Goal: Task Accomplishment & Management: Complete application form

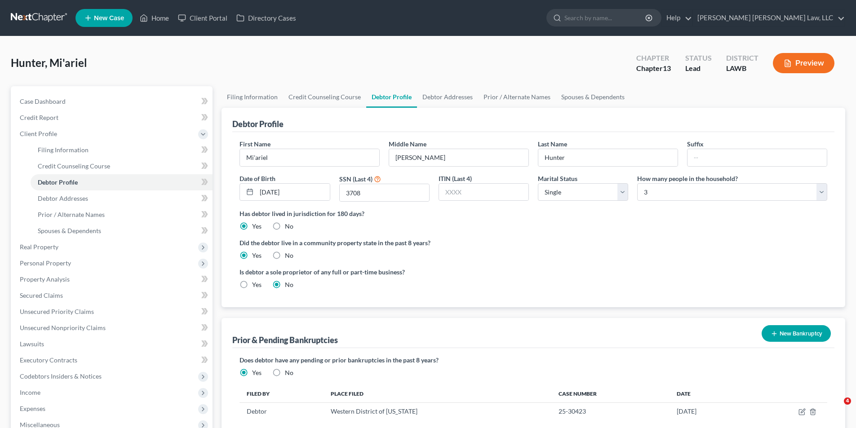
select select "0"
select select "2"
click at [27, 18] on link at bounding box center [40, 18] width 58 height 16
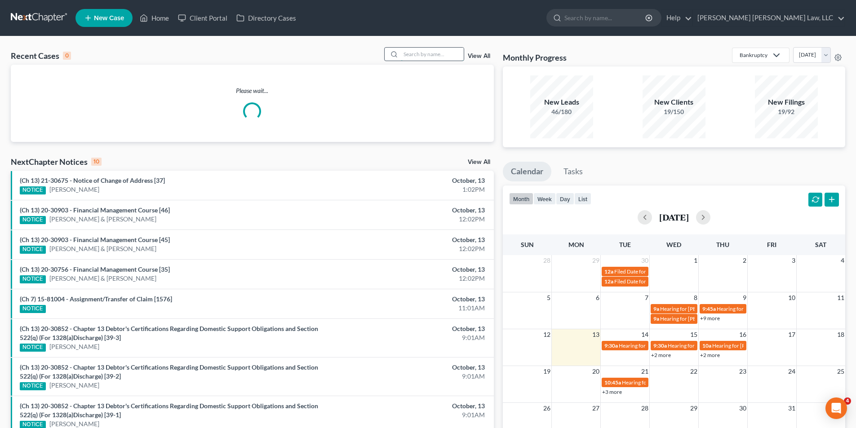
click at [437, 49] on input "search" at bounding box center [432, 54] width 63 height 13
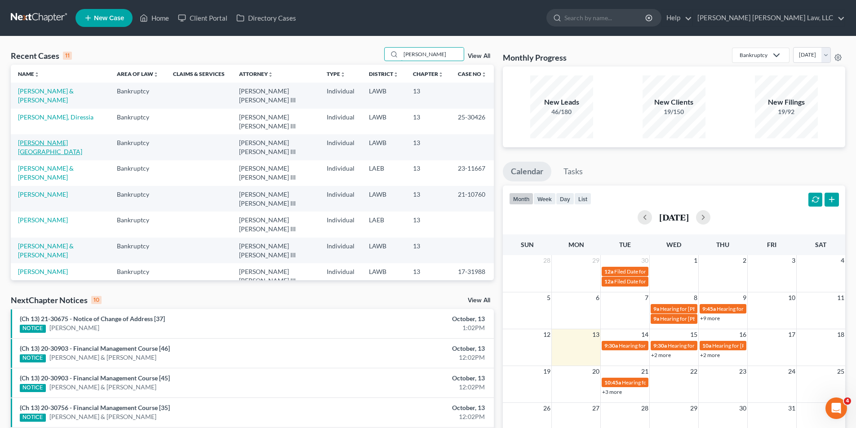
type input "[PERSON_NAME]"
click at [56, 144] on link "[PERSON_NAME][GEOGRAPHIC_DATA]" at bounding box center [50, 147] width 64 height 17
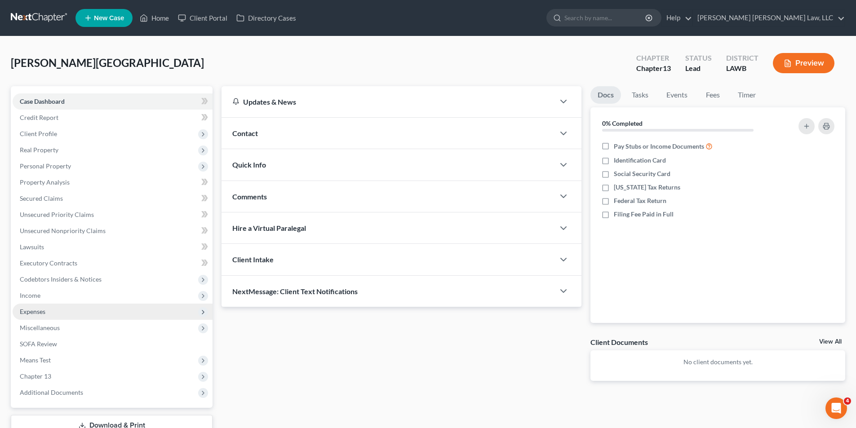
click at [26, 314] on span "Expenses" at bounding box center [33, 312] width 26 height 8
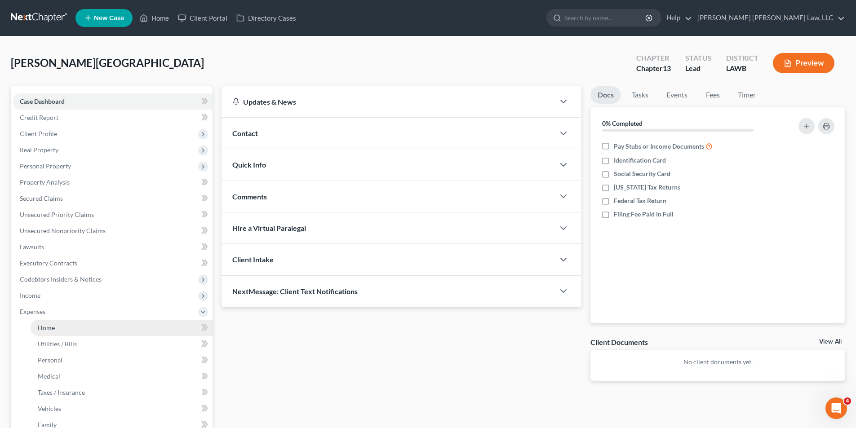
click at [47, 328] on span "Home" at bounding box center [46, 328] width 17 height 8
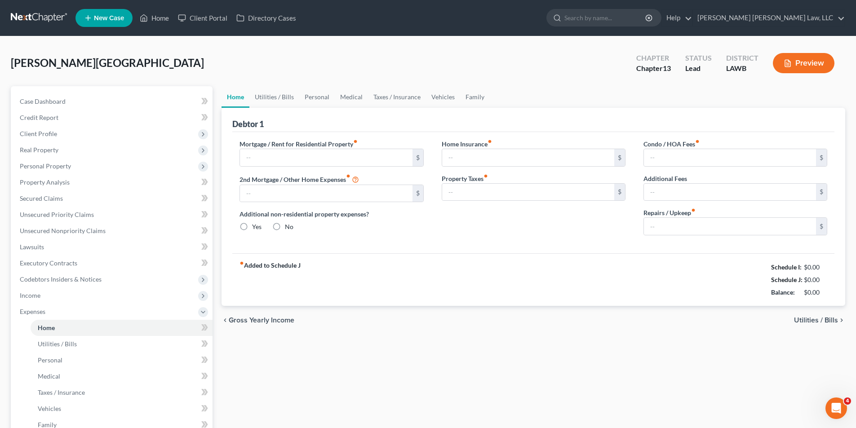
type input "0.00"
radio input "true"
type input "0.00"
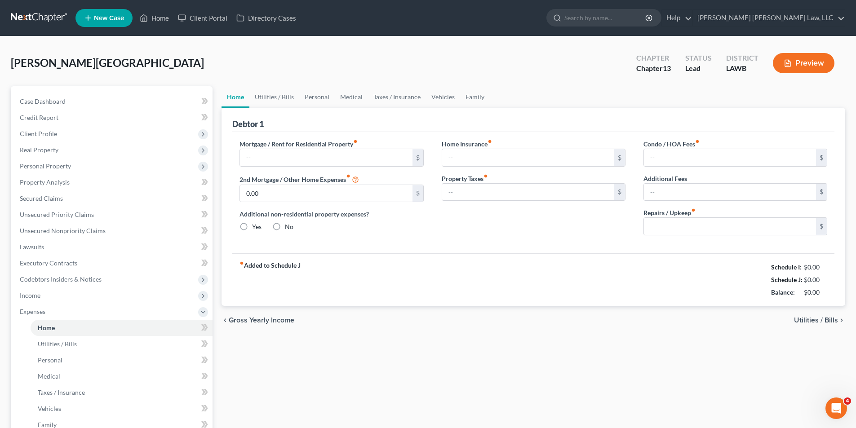
type input "0.00"
click at [268, 94] on link "Utilities / Bills" at bounding box center [275, 97] width 50 height 22
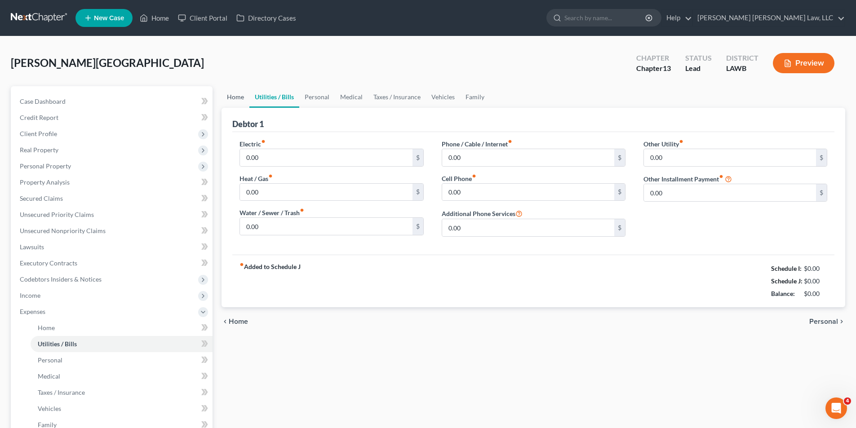
click at [245, 94] on link "Home" at bounding box center [236, 97] width 28 height 22
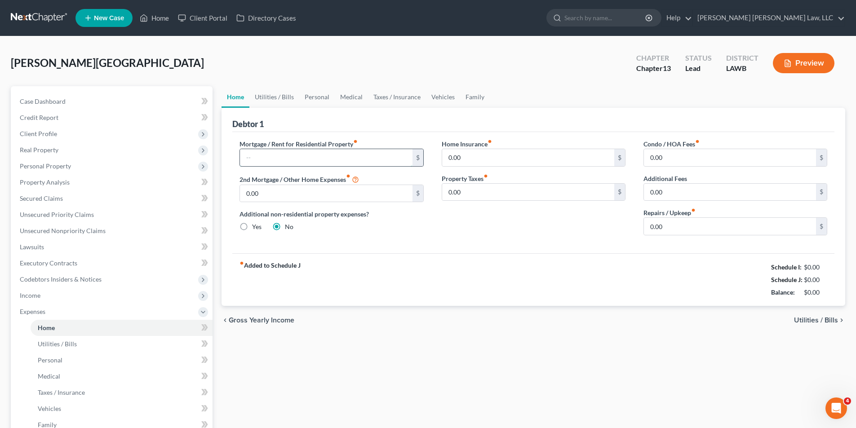
click at [258, 159] on input "text" at bounding box center [326, 157] width 172 height 17
type input "1,329.00"
drag, startPoint x: 281, startPoint y: 84, endPoint x: 274, endPoint y: 99, distance: 17.1
click at [281, 84] on div "[PERSON_NAME][GEOGRAPHIC_DATA] Upgraded Chapter Chapter 13 Status Lead District…" at bounding box center [428, 66] width 835 height 39
click at [274, 99] on link "Utilities / Bills" at bounding box center [275, 97] width 50 height 22
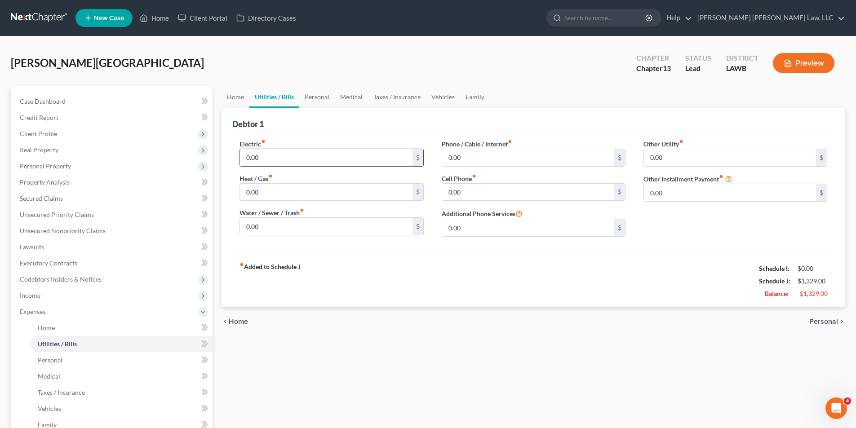
click at [267, 155] on input "0.00" at bounding box center [326, 157] width 172 height 17
type input "190.00"
click at [260, 195] on input "0.00" at bounding box center [326, 192] width 172 height 17
click at [271, 223] on input "0.00" at bounding box center [326, 226] width 172 height 17
click at [473, 157] on input "0.00" at bounding box center [528, 157] width 172 height 17
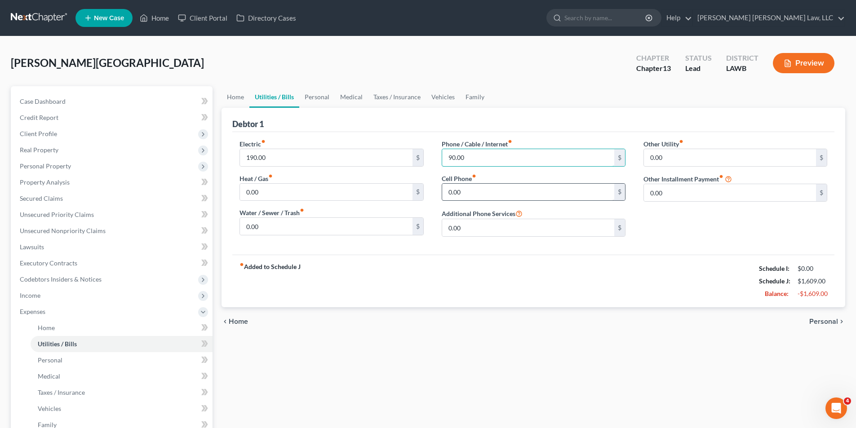
type input "90.00"
click at [487, 189] on input "0.00" at bounding box center [528, 192] width 172 height 17
click at [459, 190] on input "text" at bounding box center [528, 192] width 172 height 17
type input "270.00"
click at [323, 98] on link "Personal" at bounding box center [317, 97] width 36 height 22
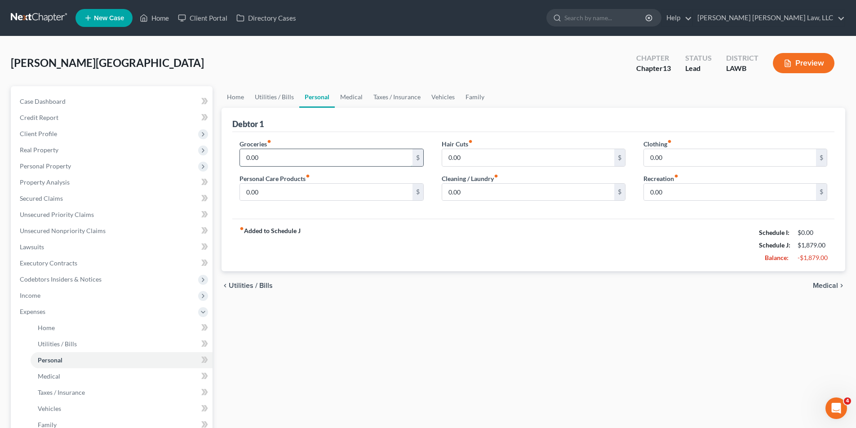
click at [267, 156] on input "0.00" at bounding box center [326, 157] width 172 height 17
type input "370.00"
click at [276, 192] on input "0.00" at bounding box center [326, 192] width 172 height 17
type input "50.00"
click at [660, 159] on input "0.00" at bounding box center [730, 157] width 172 height 17
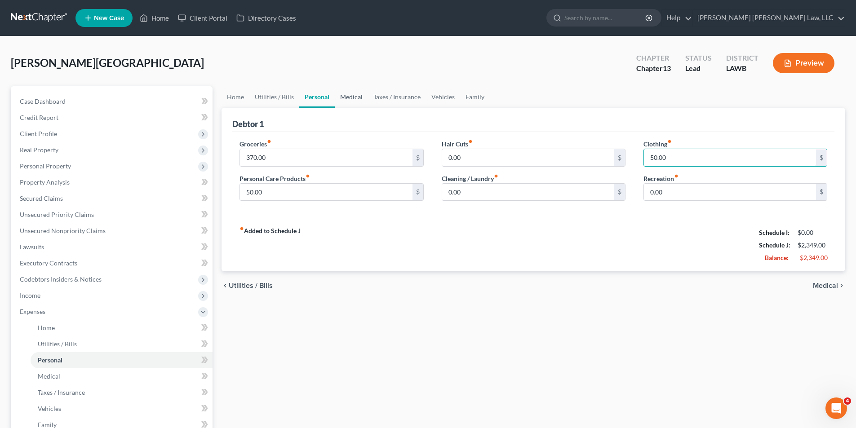
type input "50.00"
click at [351, 97] on link "Medical" at bounding box center [351, 97] width 33 height 22
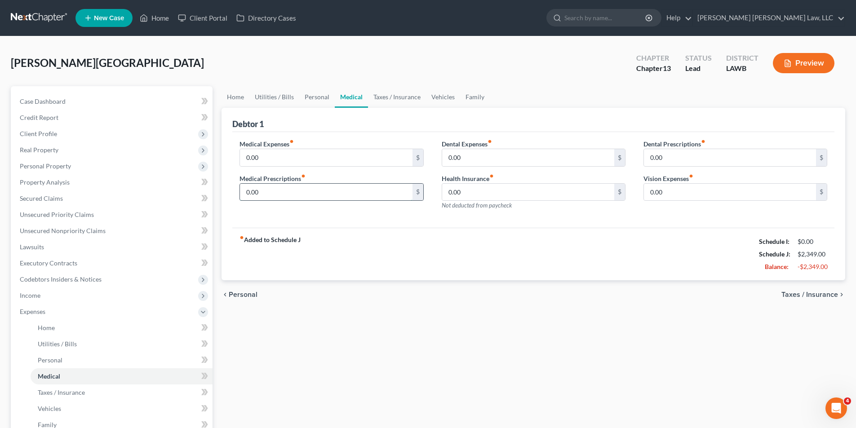
click at [263, 194] on input "0.00" at bounding box center [326, 192] width 172 height 17
type input "50.00"
click at [438, 96] on link "Vehicles" at bounding box center [443, 97] width 34 height 22
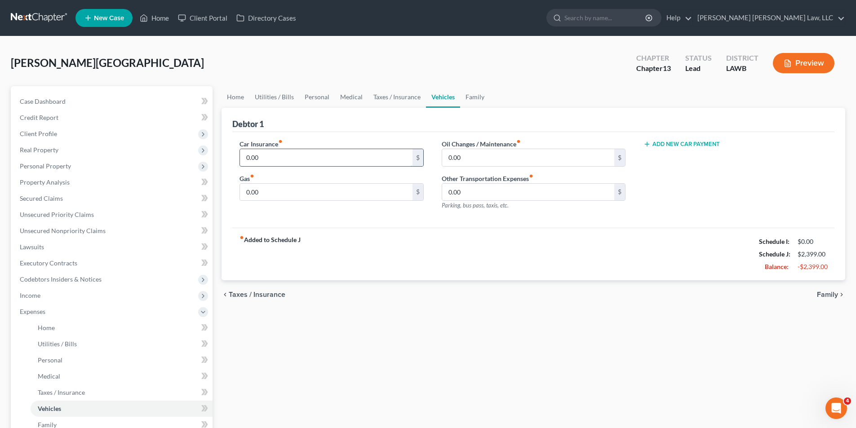
click at [300, 154] on input "0.00" at bounding box center [326, 157] width 172 height 17
click at [465, 161] on input "0.00" at bounding box center [528, 157] width 172 height 17
type input "50.00"
click at [276, 154] on input "0.00" at bounding box center [326, 157] width 172 height 17
type input "181.00"
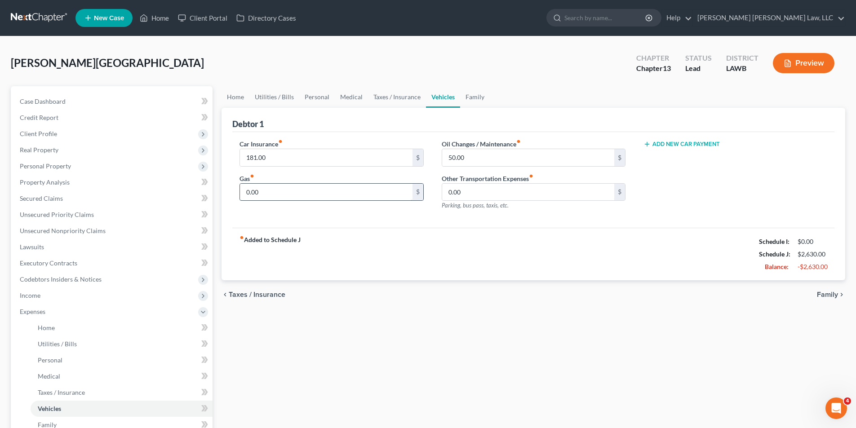
click at [268, 194] on input "0.00" at bounding box center [326, 192] width 172 height 17
type input "200.00"
click at [475, 96] on link "Family" at bounding box center [475, 97] width 30 height 22
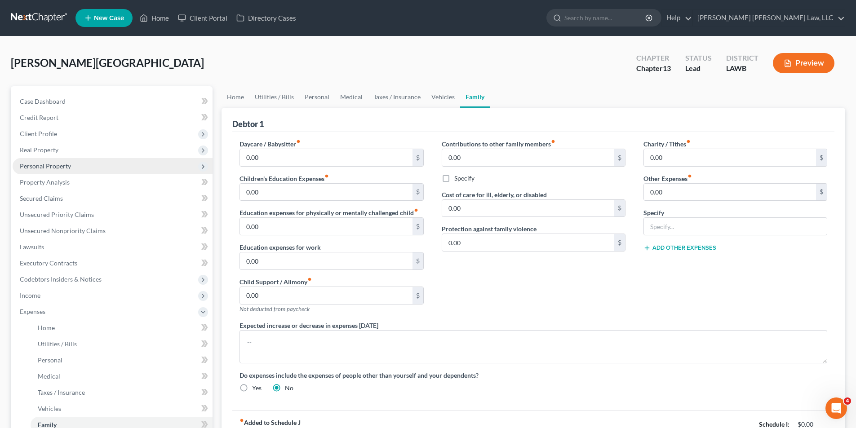
click at [45, 165] on span "Personal Property" at bounding box center [45, 166] width 51 height 8
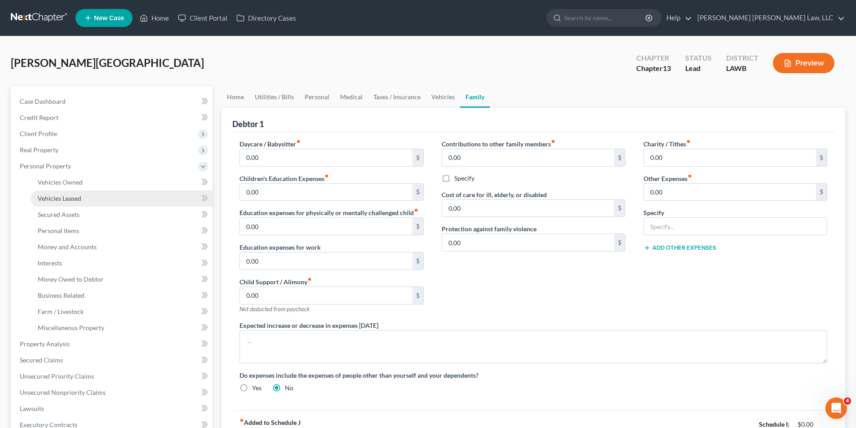
click at [57, 201] on span "Vehicles Leased" at bounding box center [60, 199] width 44 height 8
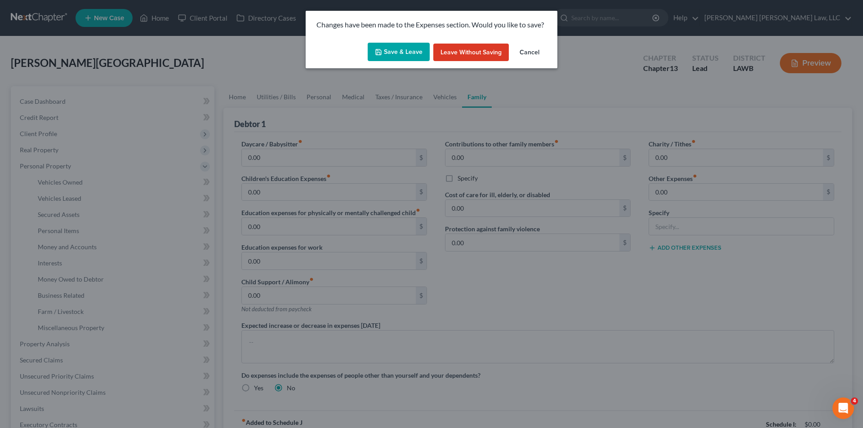
click at [404, 48] on button "Save & Leave" at bounding box center [399, 52] width 62 height 19
